Goal: Task Accomplishment & Management: Manage account settings

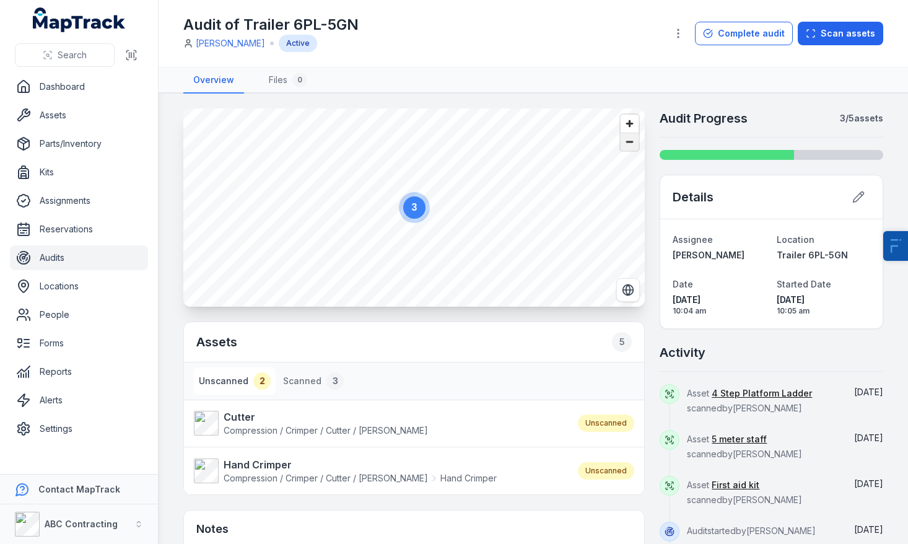
click at [631, 147] on span "Zoom out" at bounding box center [630, 141] width 18 height 17
click at [313, 378] on button "Scanned 3" at bounding box center [313, 380] width 71 height 27
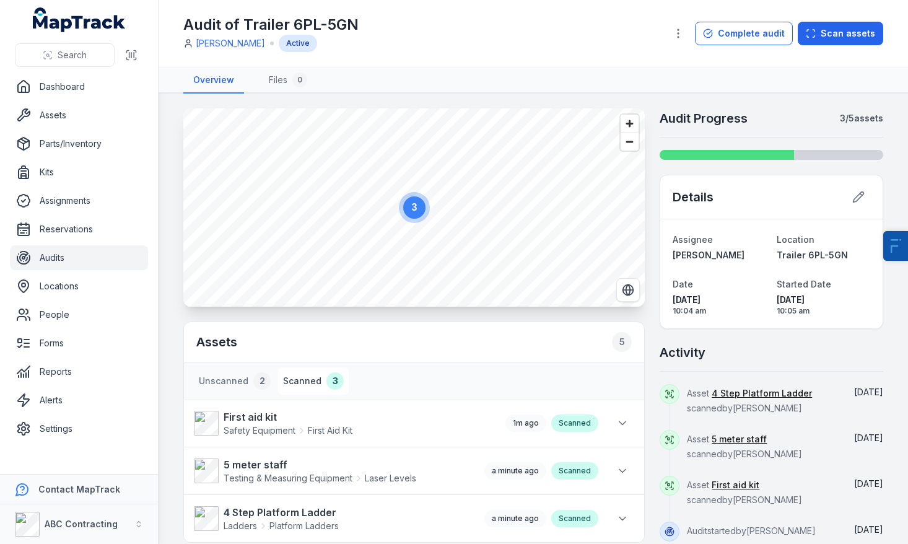
scroll to position [86, 0]
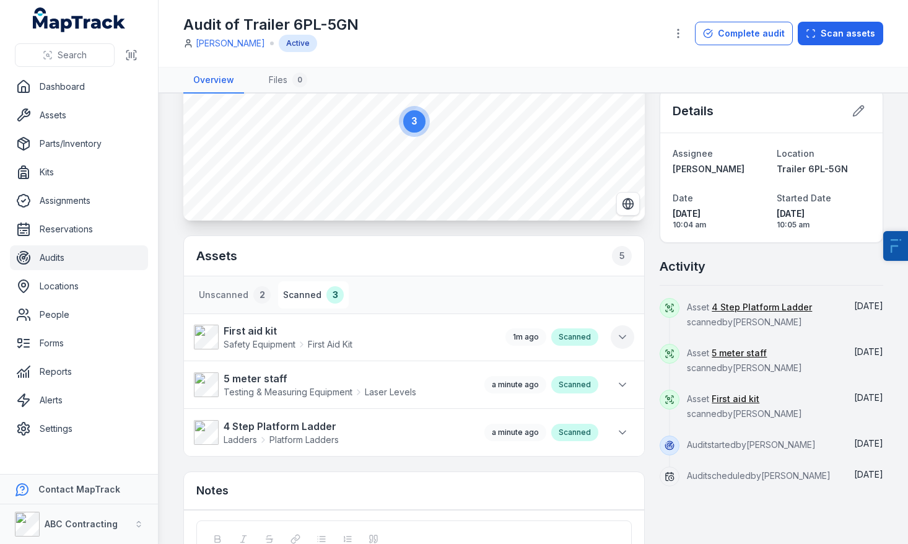
click at [626, 336] on icon at bounding box center [622, 337] width 12 height 12
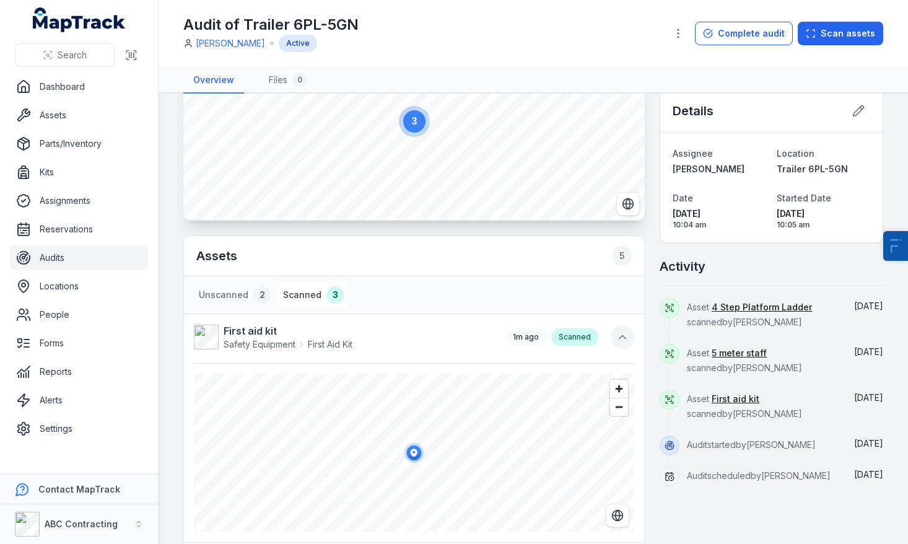
click at [621, 338] on icon at bounding box center [622, 337] width 12 height 12
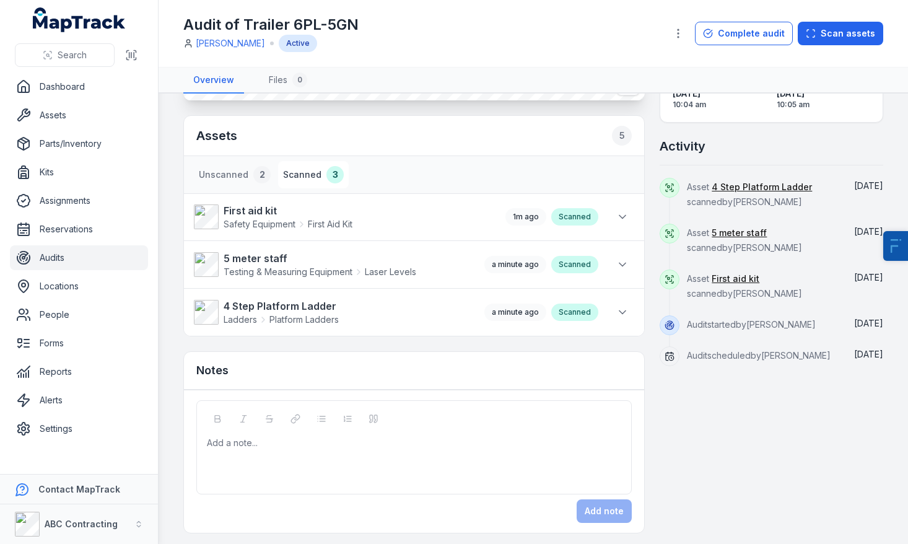
scroll to position [0, 0]
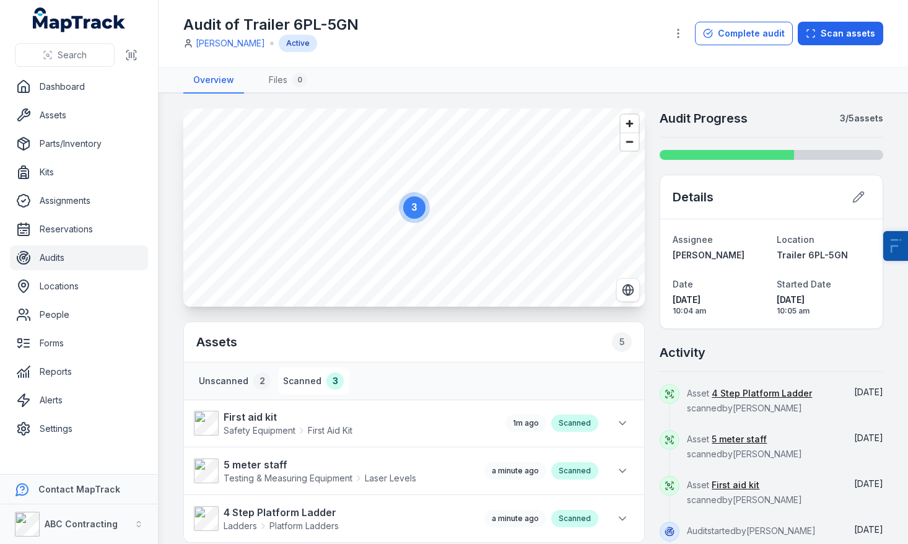
click at [225, 375] on button "Unscanned 2" at bounding box center [235, 380] width 82 height 27
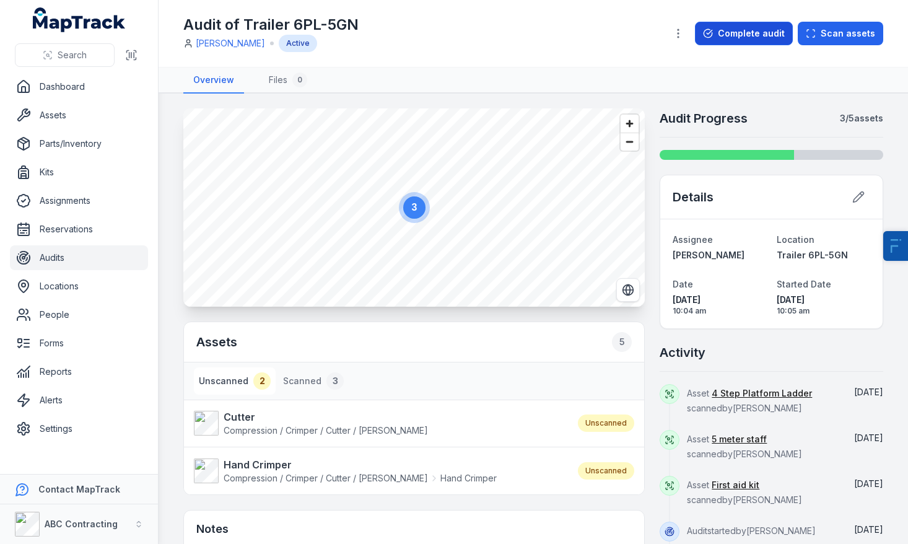
click at [777, 38] on button "Complete audit" at bounding box center [744, 34] width 98 height 24
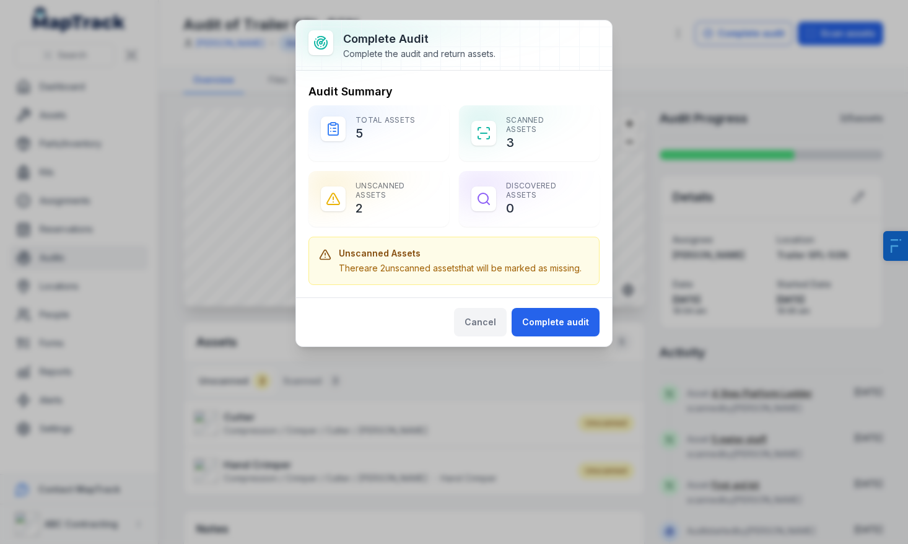
click at [480, 327] on button "Cancel" at bounding box center [480, 322] width 53 height 28
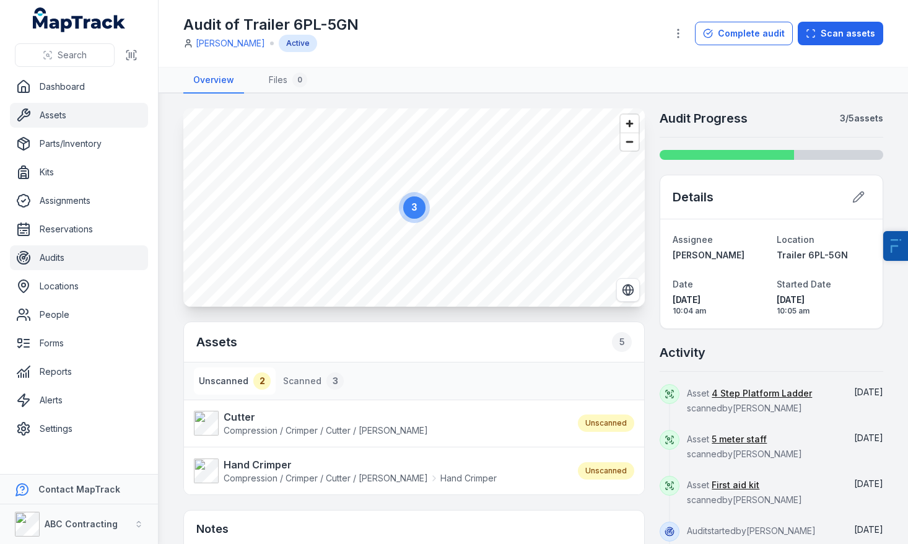
click at [82, 124] on link "Assets" at bounding box center [79, 115] width 138 height 25
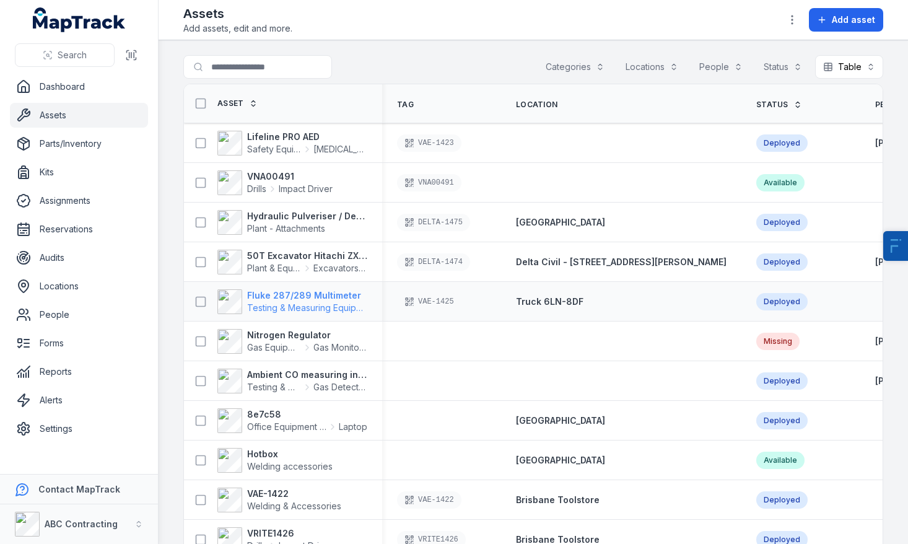
click at [310, 299] on strong "Fluke 287/289 Multimeter" at bounding box center [307, 295] width 120 height 12
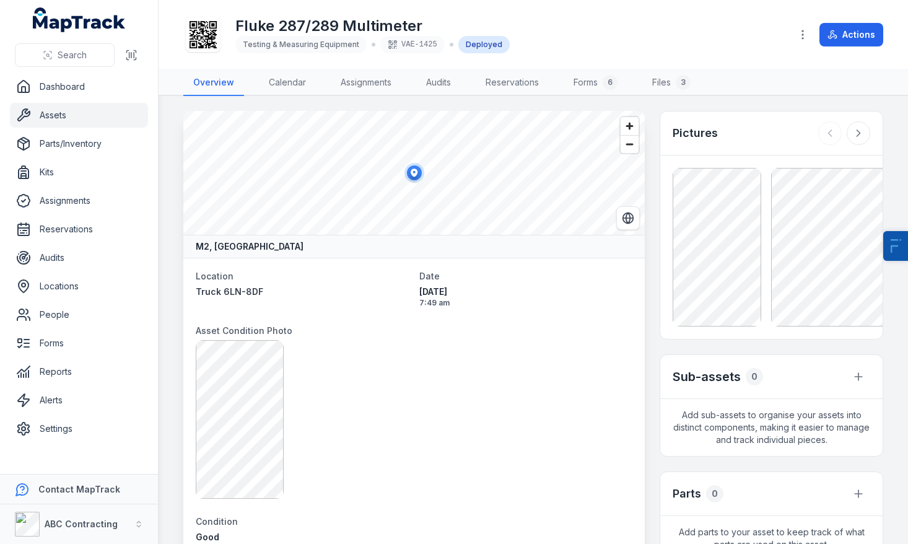
click at [191, 35] on icon at bounding box center [203, 34] width 27 height 27
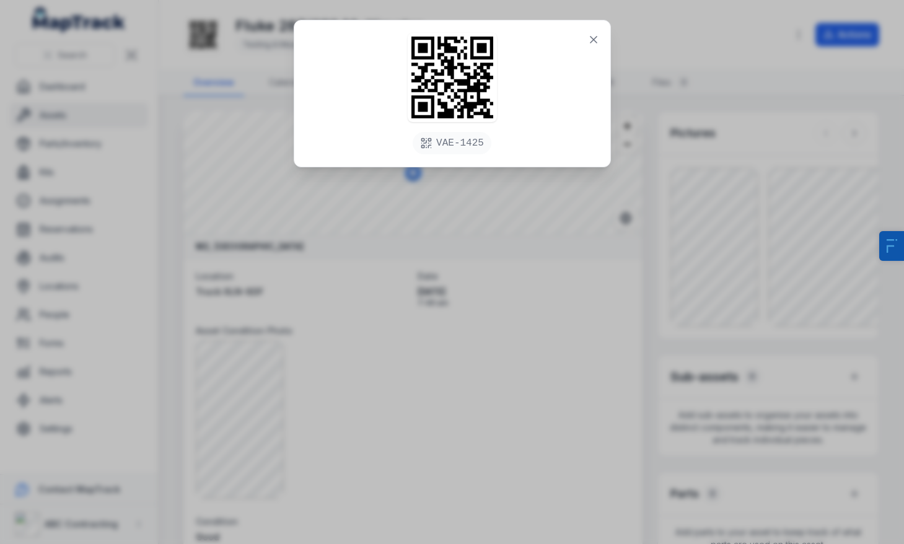
click at [294, 244] on div "VAE-1425" at bounding box center [452, 272] width 904 height 544
click at [600, 48] on button at bounding box center [594, 40] width 24 height 24
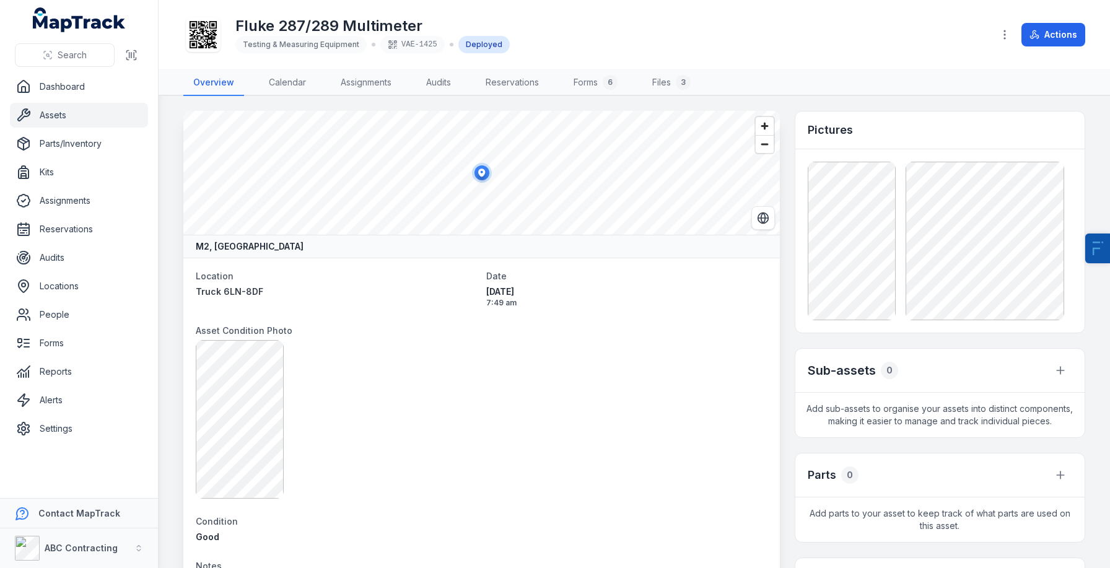
click at [588, 12] on div "Fluke 287/289 Multimeter Testing & Measuring Equipment VAE-1425 Deployed Actions" at bounding box center [634, 34] width 902 height 59
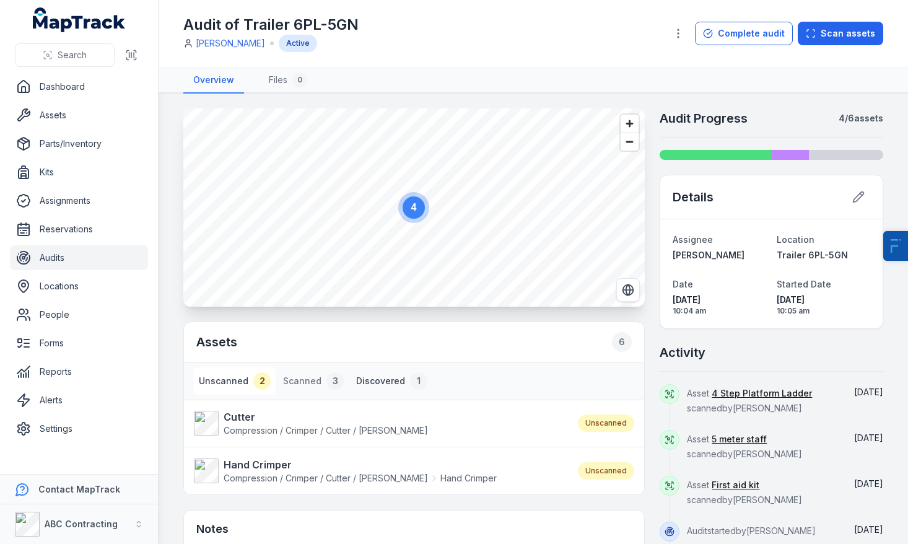
drag, startPoint x: 0, startPoint y: 0, endPoint x: 389, endPoint y: 382, distance: 544.8
click at [389, 382] on button "Discovered 1" at bounding box center [391, 380] width 81 height 27
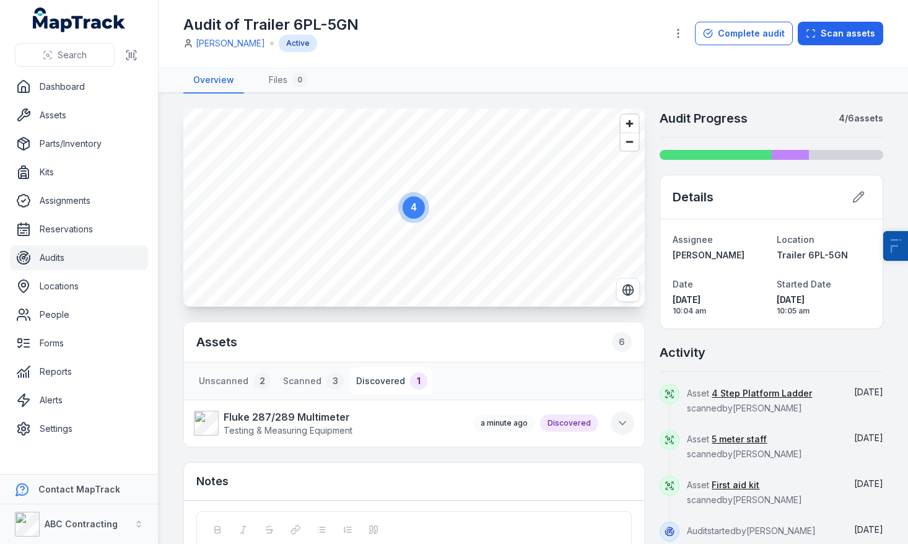
click at [631, 417] on button at bounding box center [623, 423] width 24 height 24
click at [627, 419] on icon at bounding box center [622, 423] width 12 height 12
click at [552, 41] on div "Audit of Trailer 6PL-5GN Denys Karantonis Active" at bounding box center [419, 33] width 473 height 37
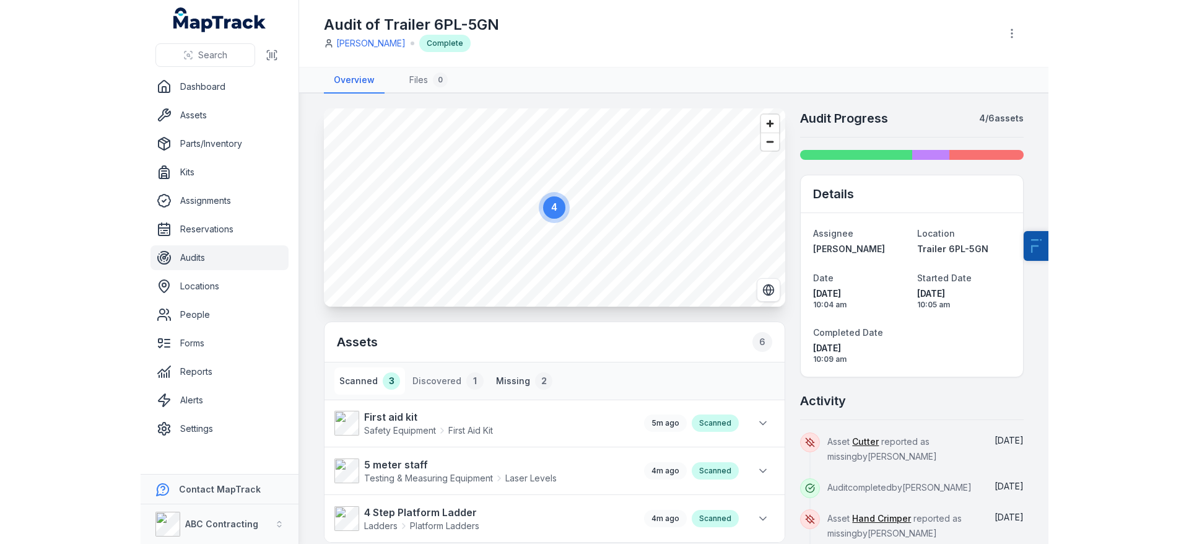
scroll to position [98, 0]
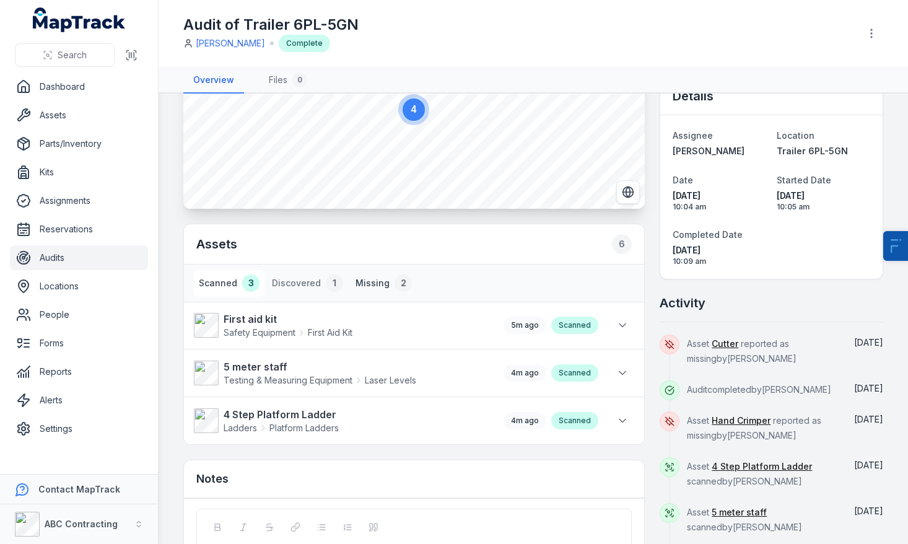
click at [370, 284] on button "Missing 2" at bounding box center [384, 282] width 66 height 27
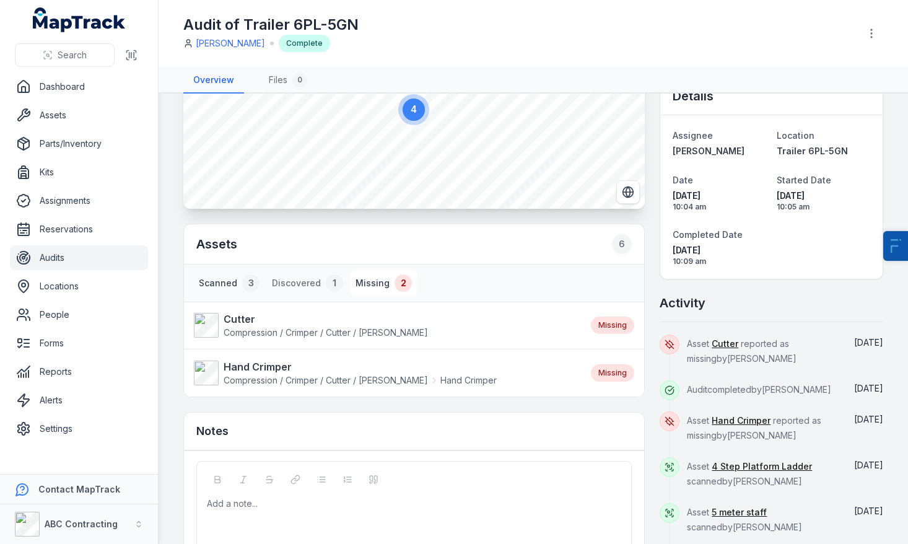
click at [219, 283] on button "Scanned 3" at bounding box center [229, 282] width 71 height 27
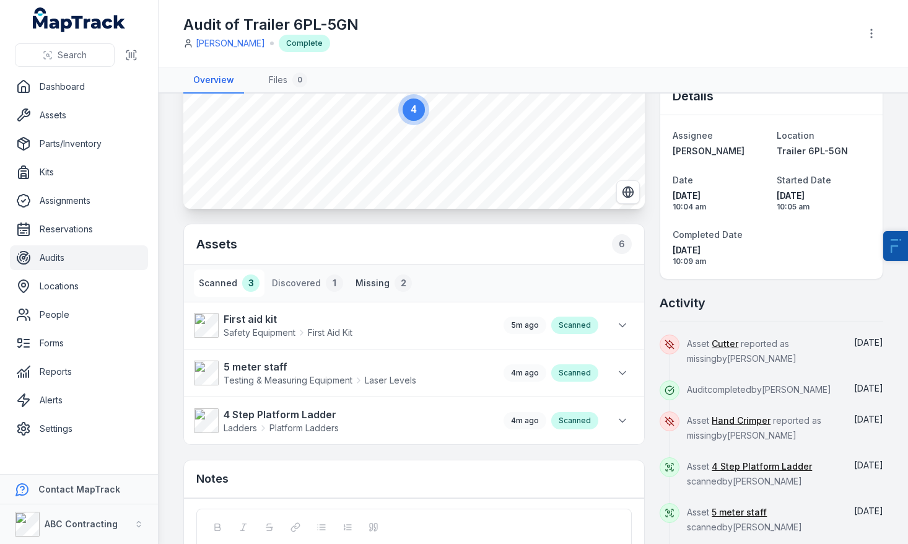
click at [362, 292] on button "Missing 2" at bounding box center [384, 282] width 66 height 27
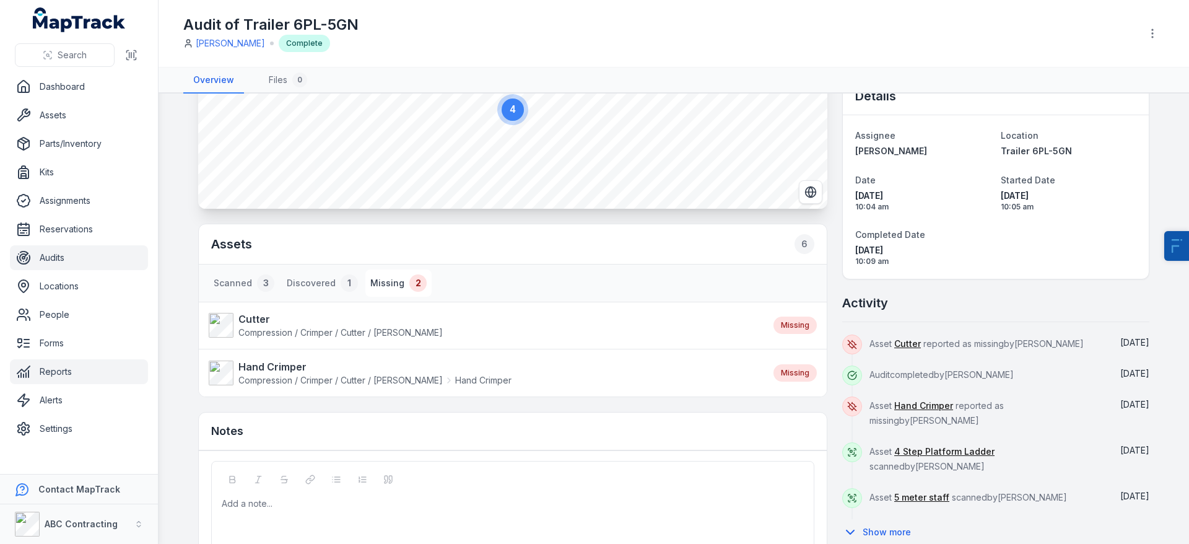
click at [77, 380] on link "Reports" at bounding box center [79, 371] width 138 height 25
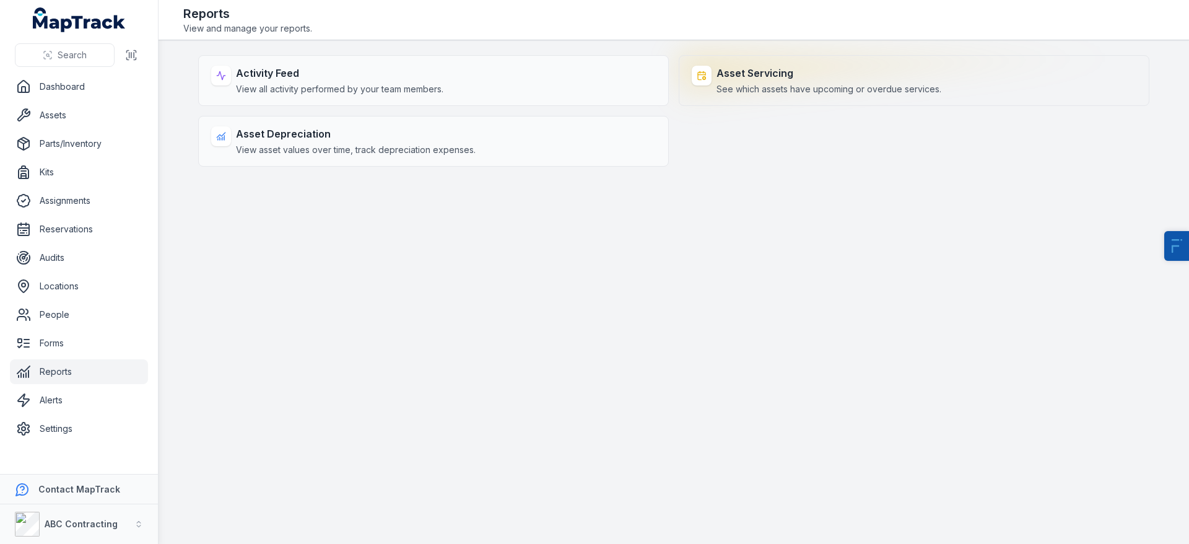
click at [796, 60] on div "Asset Servicing See which assets have upcoming or overdue services." at bounding box center [914, 80] width 471 height 51
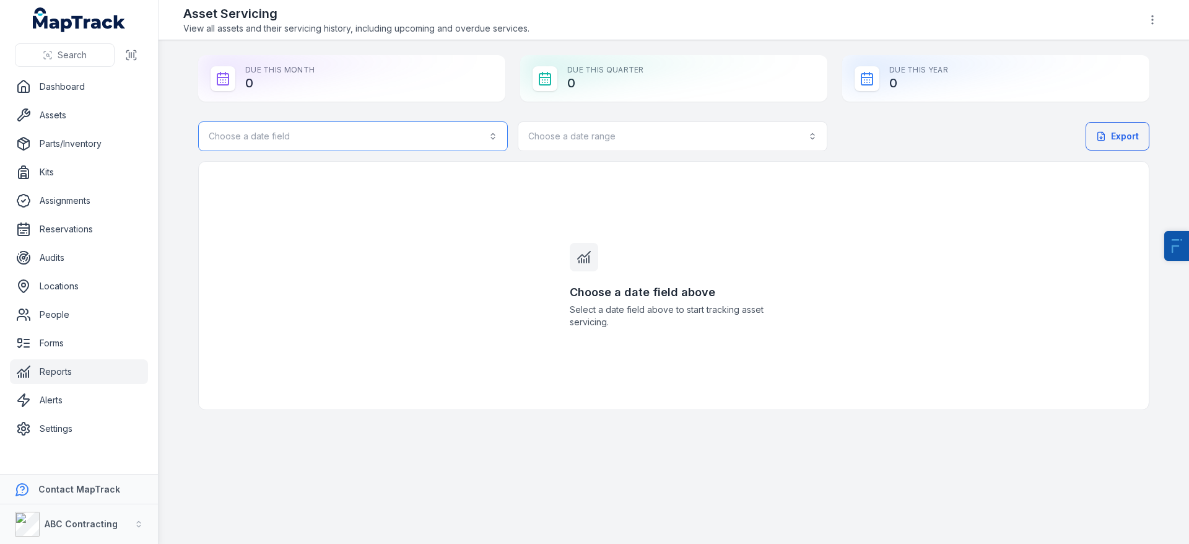
click at [361, 131] on button "Choose a date field" at bounding box center [353, 136] width 310 height 30
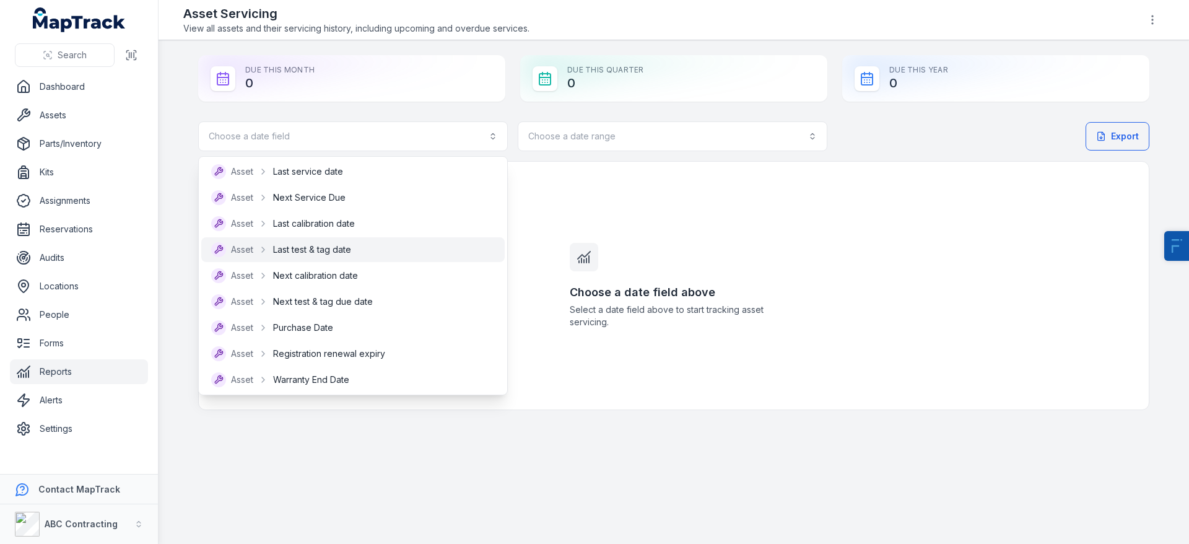
click at [372, 256] on div "Asset Last test & tag date" at bounding box center [353, 249] width 284 height 15
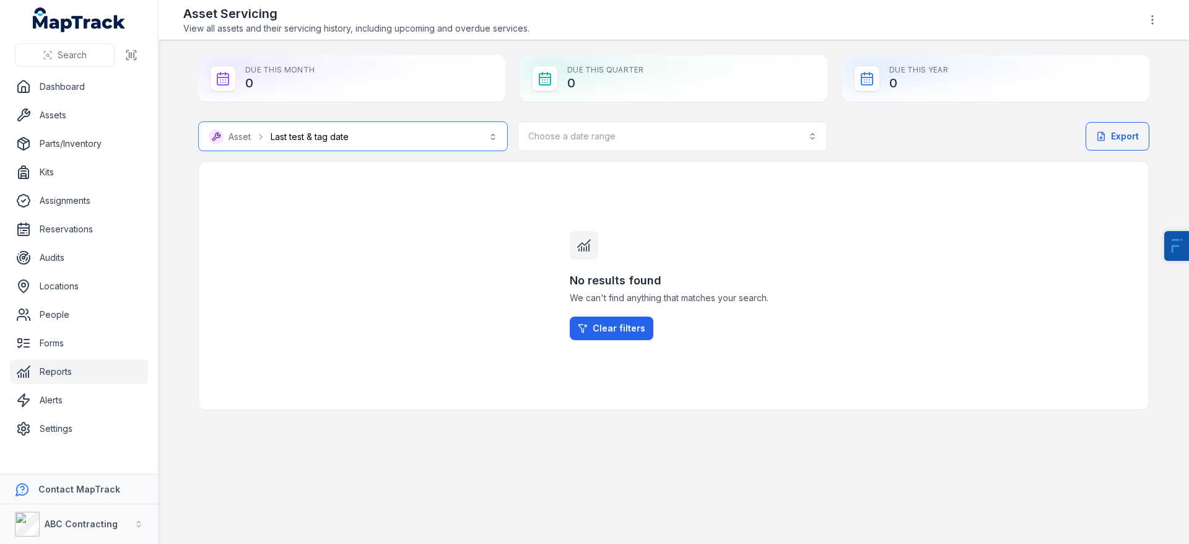
click at [349, 134] on button "**********" at bounding box center [353, 136] width 310 height 30
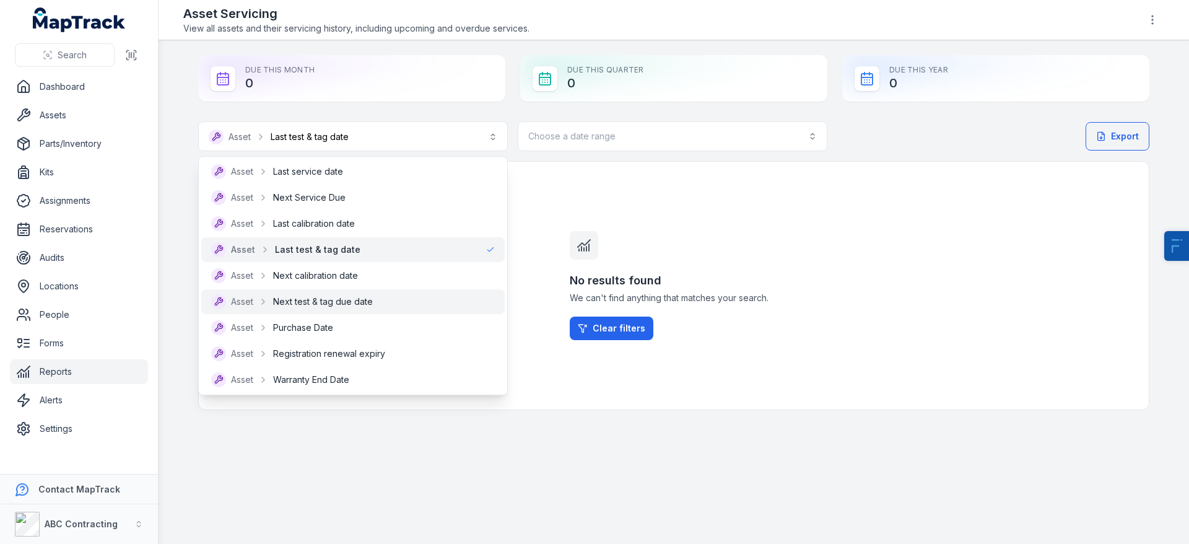
click at [322, 307] on span "Next test & tag due date" at bounding box center [323, 301] width 100 height 12
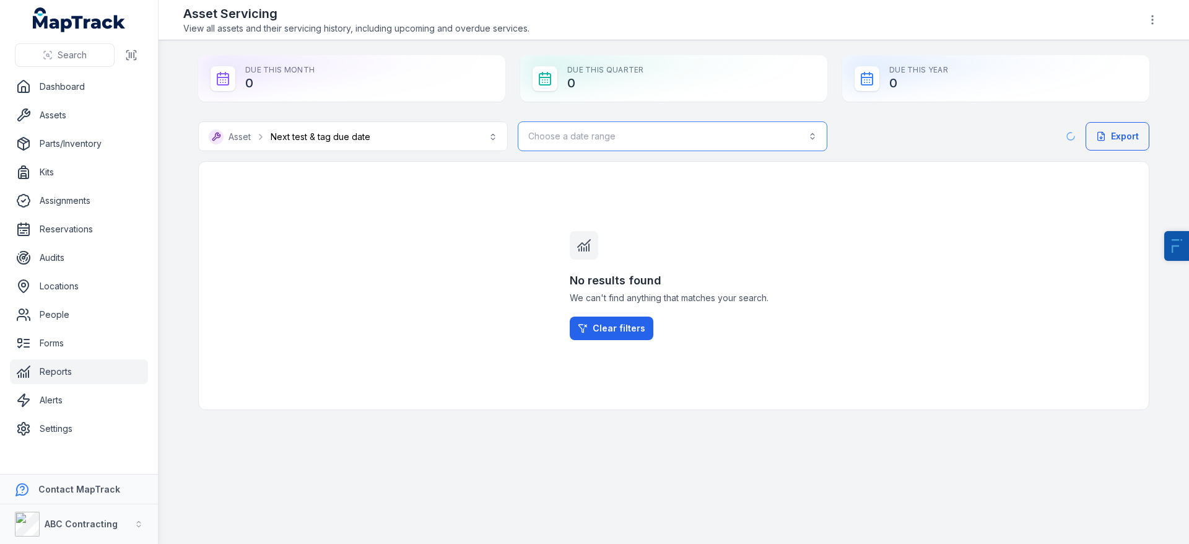
click at [616, 142] on button "Choose a date range" at bounding box center [673, 136] width 310 height 30
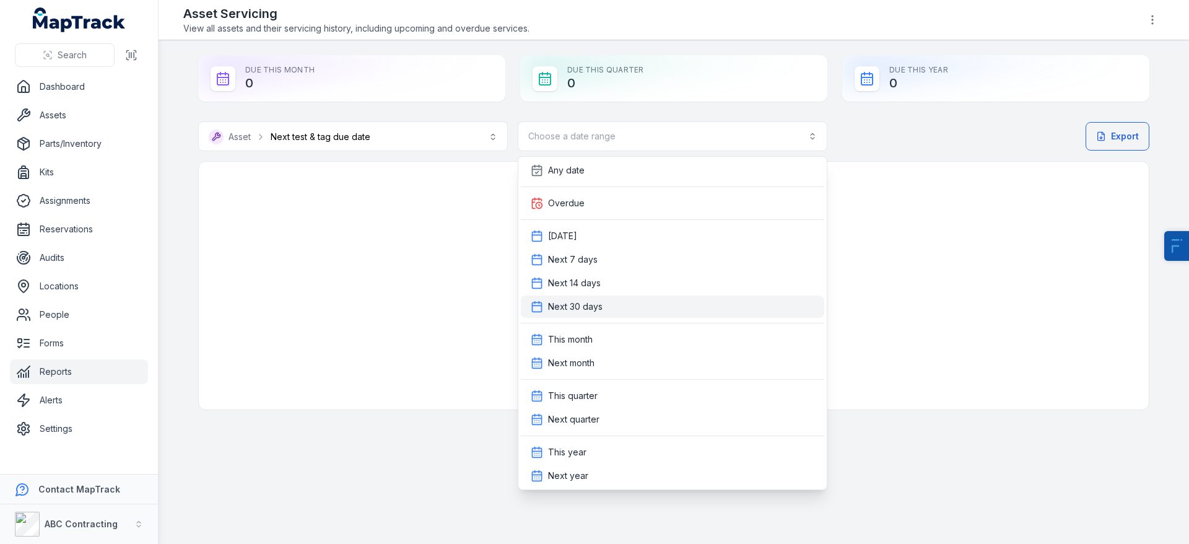
click at [602, 313] on div "Next 30 days" at bounding box center [672, 306] width 303 height 22
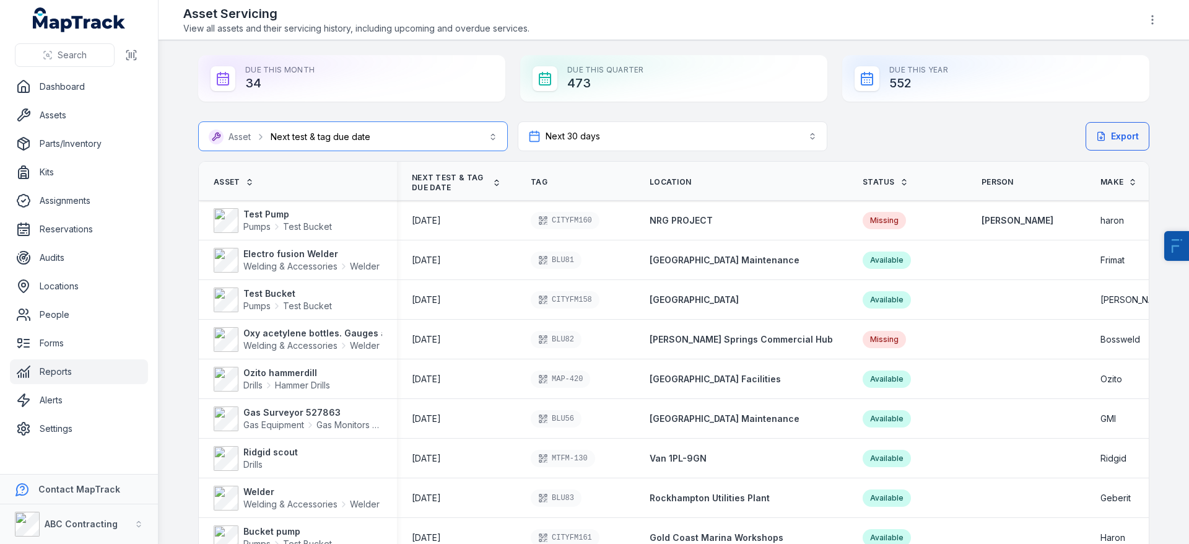
click at [386, 137] on button "**********" at bounding box center [353, 136] width 310 height 30
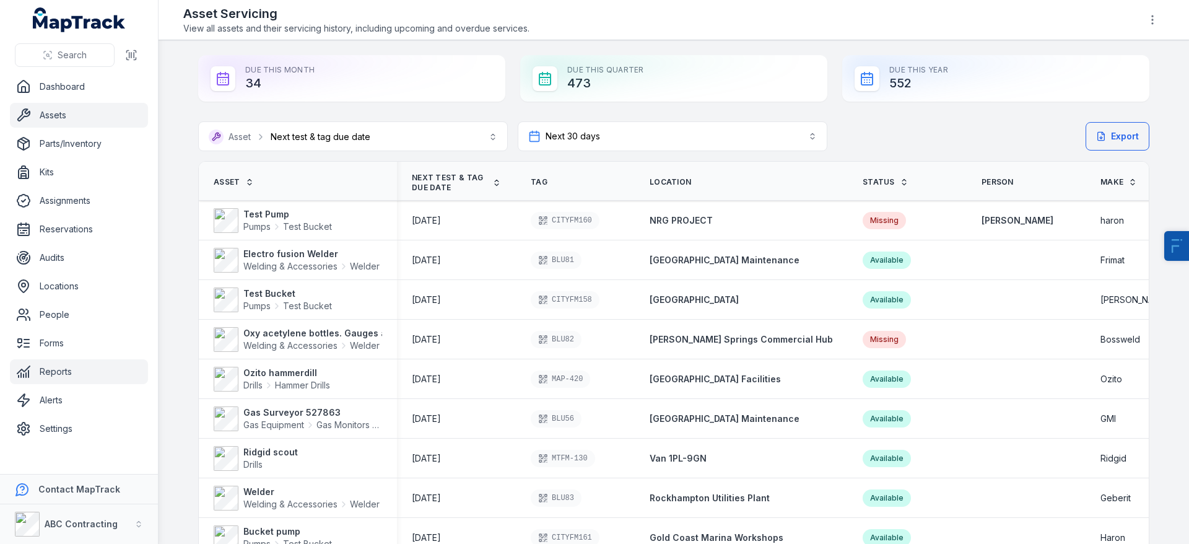
click at [91, 107] on link "Assets" at bounding box center [79, 115] width 138 height 25
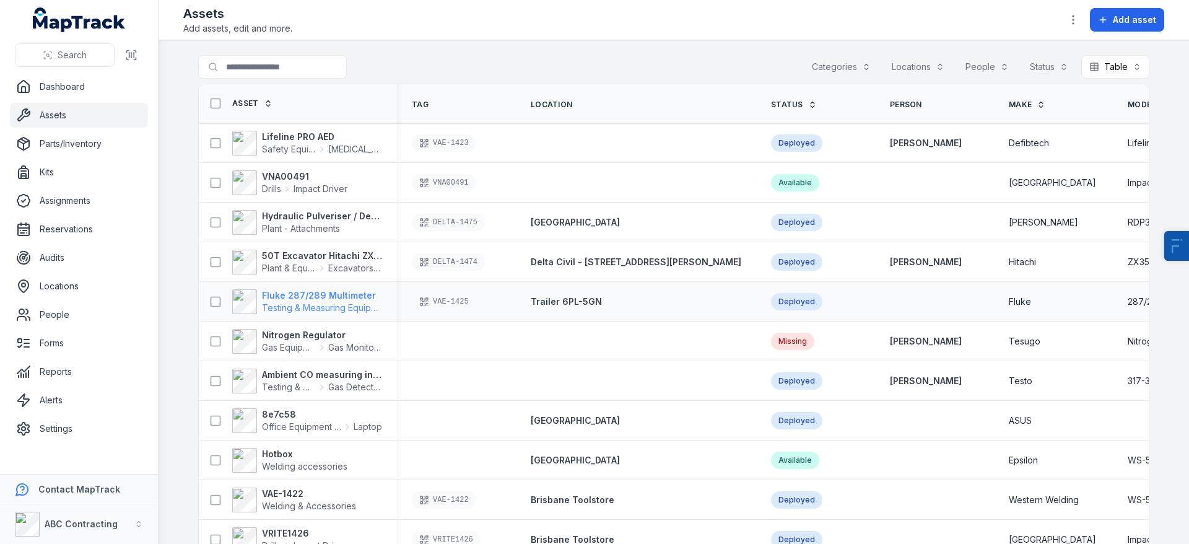
scroll to position [79, 0]
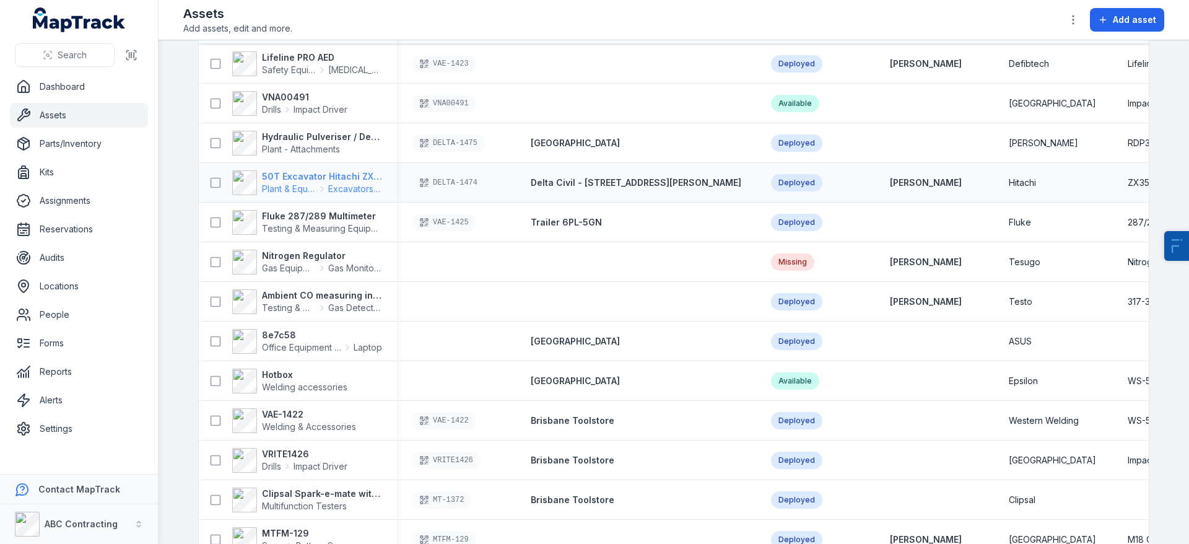
click at [307, 172] on strong "50T Excavator Hitachi ZX350" at bounding box center [322, 176] width 120 height 12
click at [320, 217] on strong "Fluke 287/289 Multimeter" at bounding box center [322, 216] width 120 height 12
click at [300, 271] on span "Gas Equipment" at bounding box center [289, 268] width 54 height 12
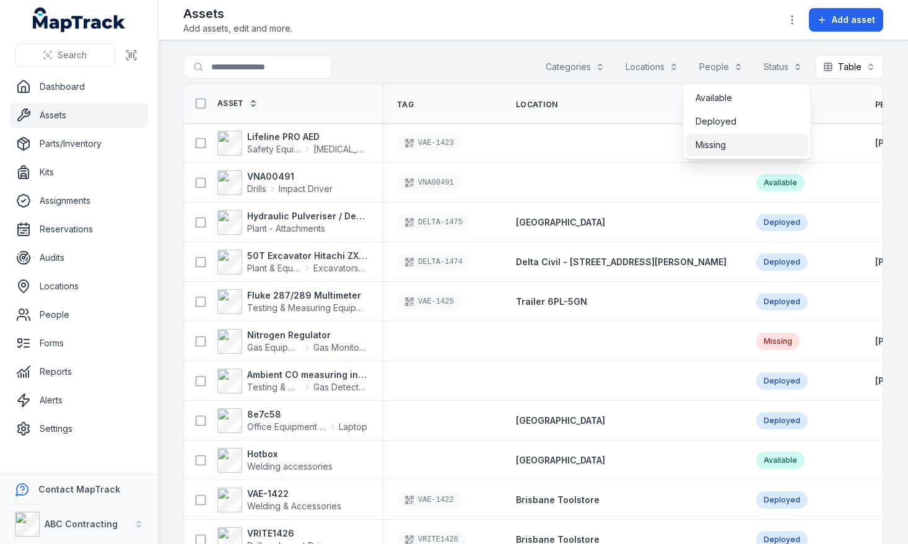
click at [750, 141] on div "Missing" at bounding box center [746, 145] width 103 height 12
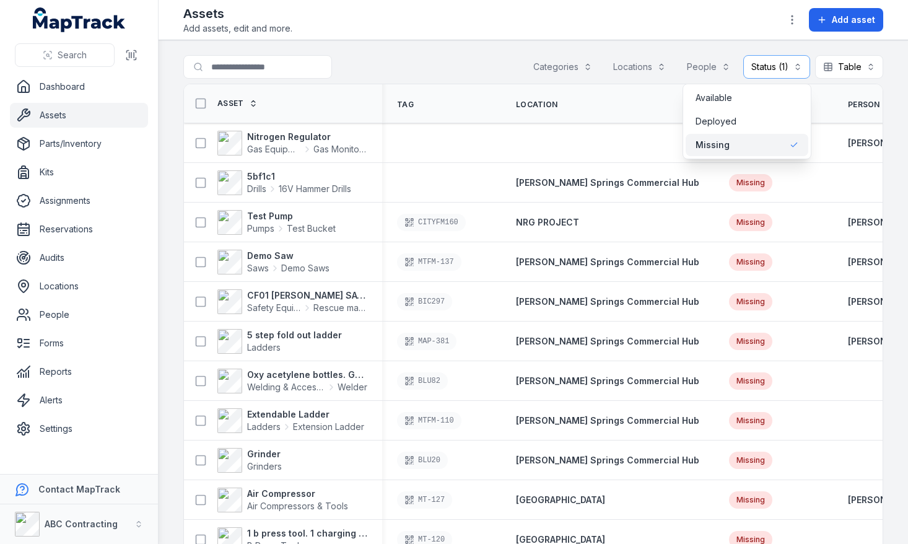
click at [474, 74] on div "Search for assets Categories Locations People Status (1) ******* Table *****" at bounding box center [533, 69] width 700 height 28
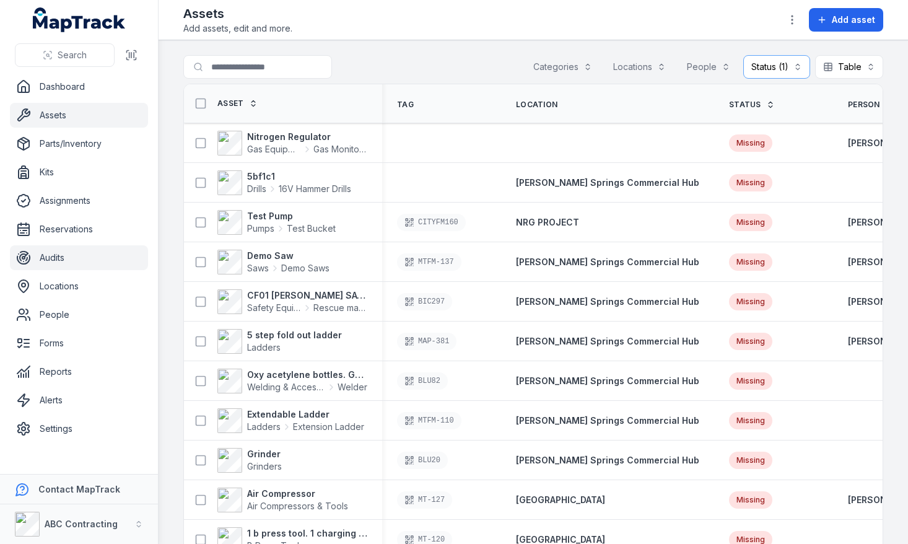
click at [59, 267] on link "Audits" at bounding box center [79, 257] width 138 height 25
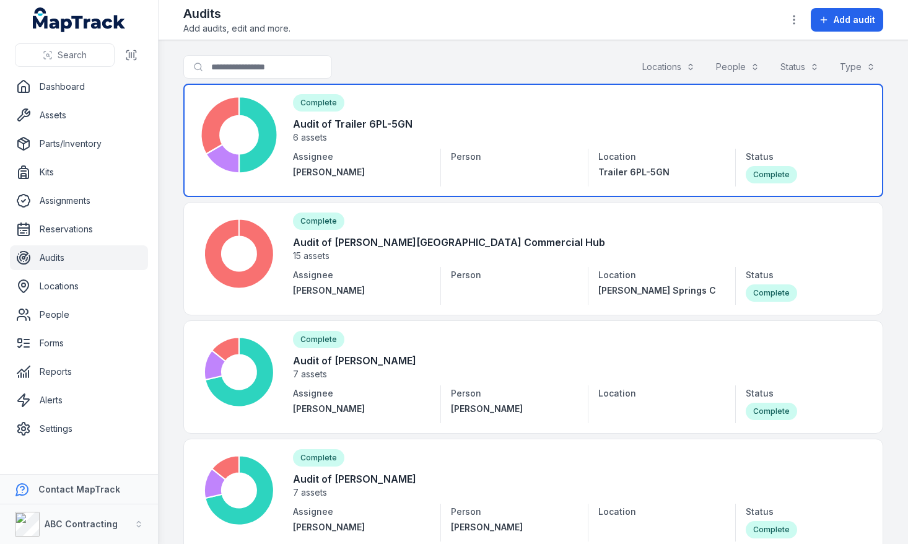
click at [450, 148] on link at bounding box center [533, 140] width 700 height 113
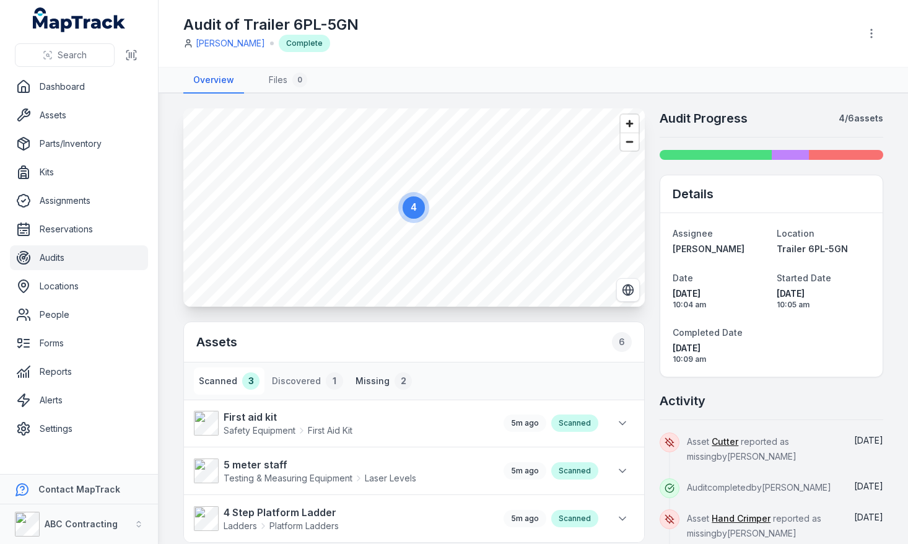
click at [361, 380] on button "Missing 2" at bounding box center [384, 380] width 66 height 27
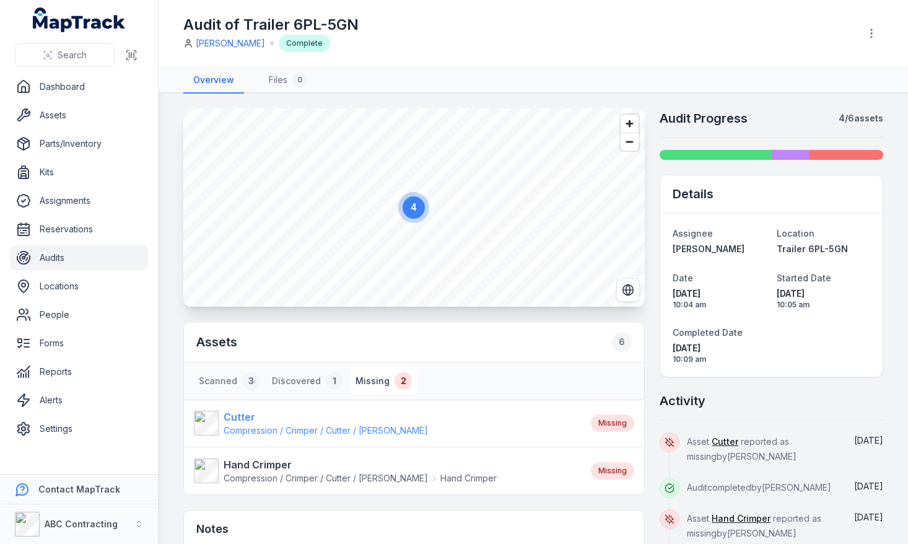
click at [246, 418] on strong "Cutter" at bounding box center [326, 416] width 204 height 15
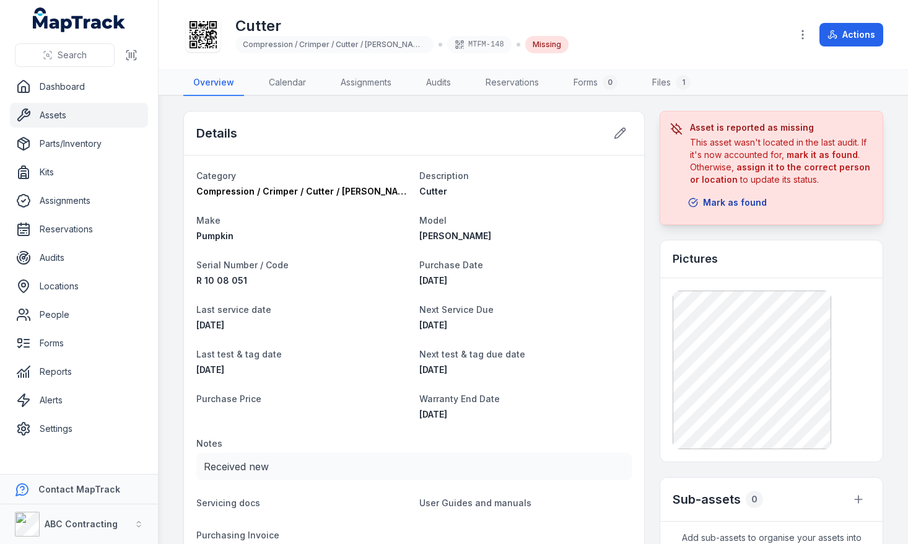
click at [718, 206] on button "Mark as found" at bounding box center [727, 203] width 95 height 24
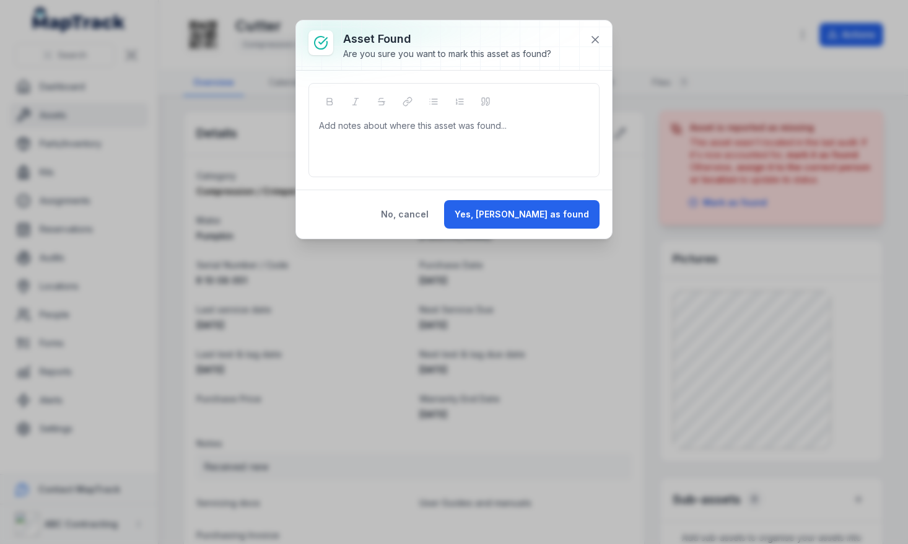
click at [417, 152] on div "Add notes about where this asset was found..." at bounding box center [454, 145] width 270 height 50
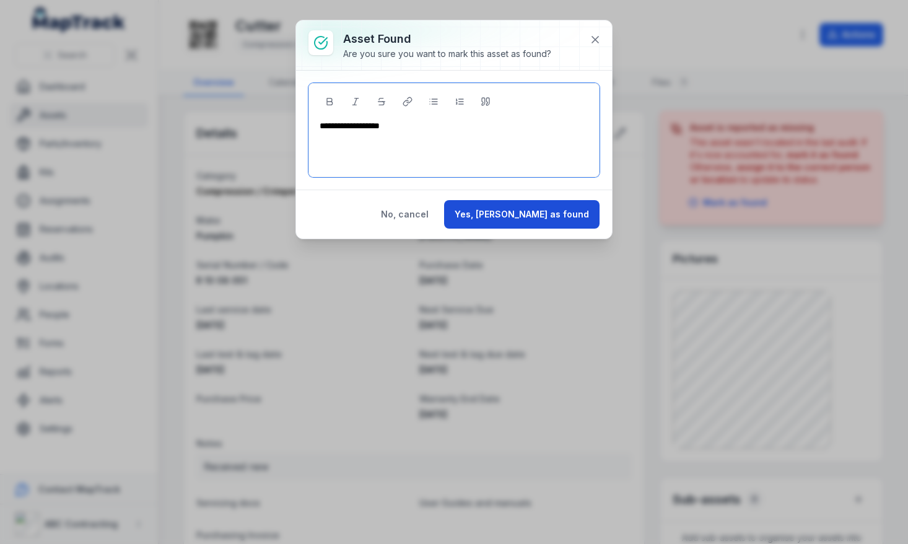
click at [546, 206] on button "Yes, [PERSON_NAME] as found" at bounding box center [521, 214] width 155 height 28
